Goal: Task Accomplishment & Management: Use online tool/utility

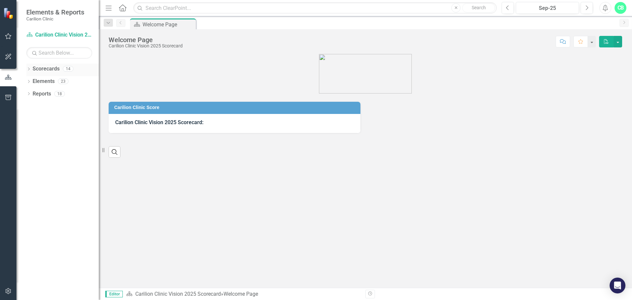
click at [29, 69] on icon "Dropdown" at bounding box center [28, 70] width 5 height 4
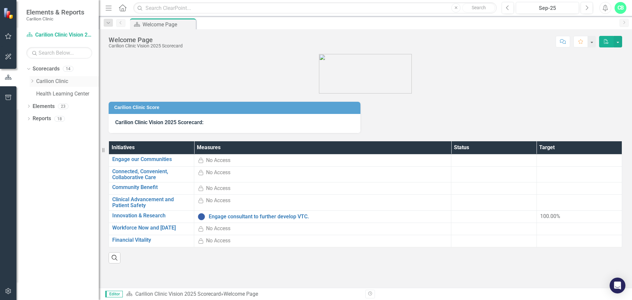
click at [33, 82] on icon "Dropdown" at bounding box center [32, 81] width 5 height 4
click at [41, 106] on icon "Dropdown" at bounding box center [38, 106] width 5 height 4
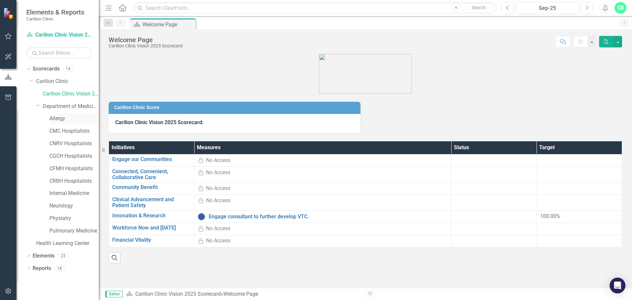
click at [56, 119] on link "Allergy" at bounding box center [73, 119] width 49 height 8
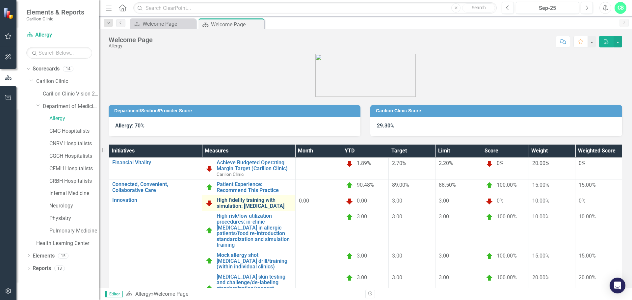
click at [258, 200] on link "High fidelity training with simulation: [MEDICAL_DATA]" at bounding box center [253, 203] width 75 height 12
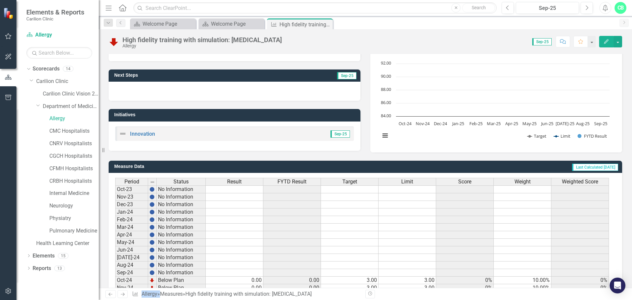
scroll to position [160, 0]
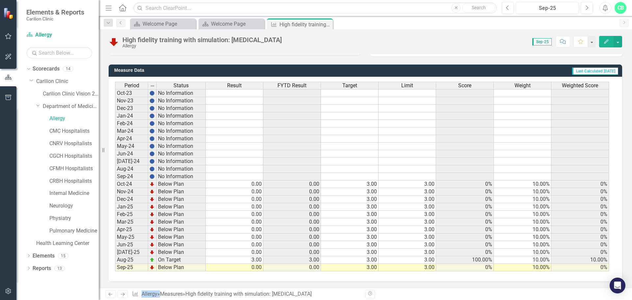
click at [256, 265] on td "0.00" at bounding box center [235, 267] width 58 height 8
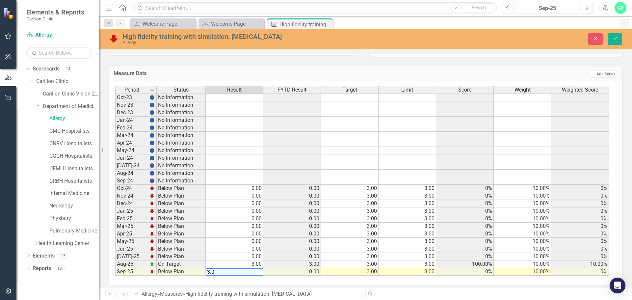
type textarea "3.0"
click at [318, 271] on td "0.00" at bounding box center [292, 272] width 58 height 8
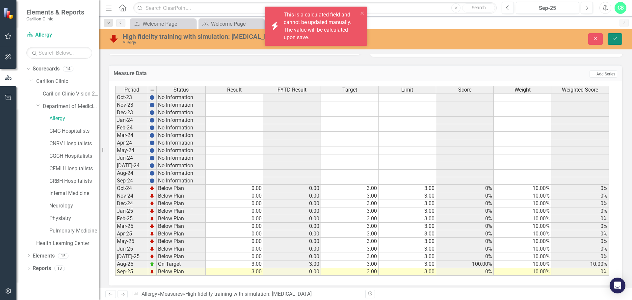
click at [614, 38] on icon "Save" at bounding box center [614, 38] width 6 height 5
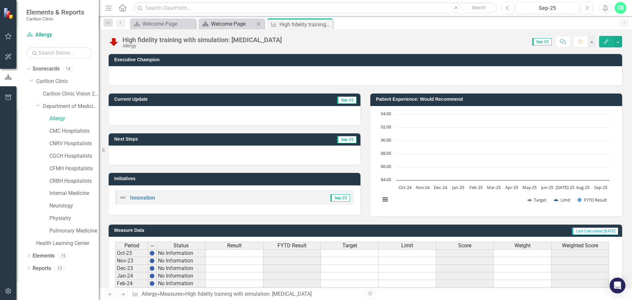
click at [219, 24] on div "Welcome Page" at bounding box center [232, 24] width 43 height 8
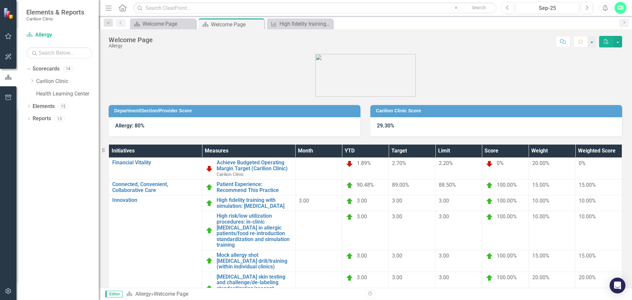
click at [606, 43] on icon "button" at bounding box center [606, 41] width 5 height 5
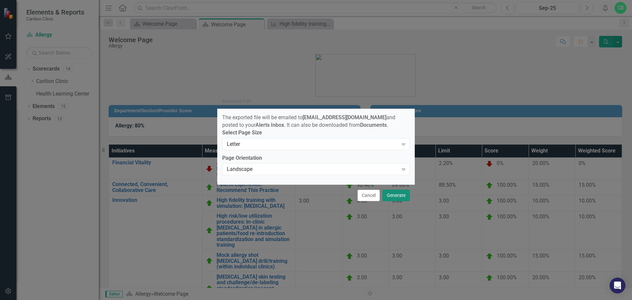
click at [397, 196] on button "Generate" at bounding box center [395, 195] width 27 height 12
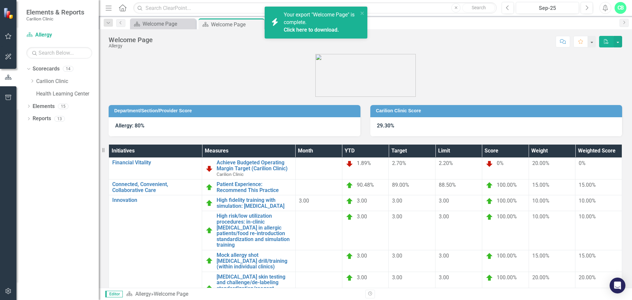
click at [332, 29] on link "Click here to download." at bounding box center [311, 30] width 55 height 6
